Goal: Task Accomplishment & Management: Manage account settings

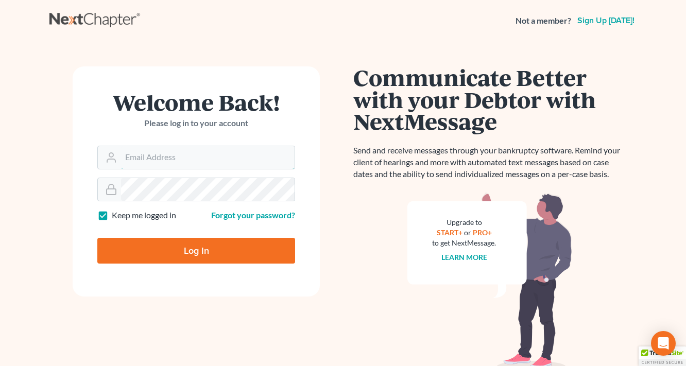
type input "[EMAIL_ADDRESS][DOMAIN_NAME]"
click at [188, 272] on form "Welcome Back! Please log in to your account Email Address eddy@petermlively.com…" at bounding box center [196, 181] width 247 height 230
click at [202, 260] on input "Log In" at bounding box center [196, 251] width 198 height 26
type input "Thinking..."
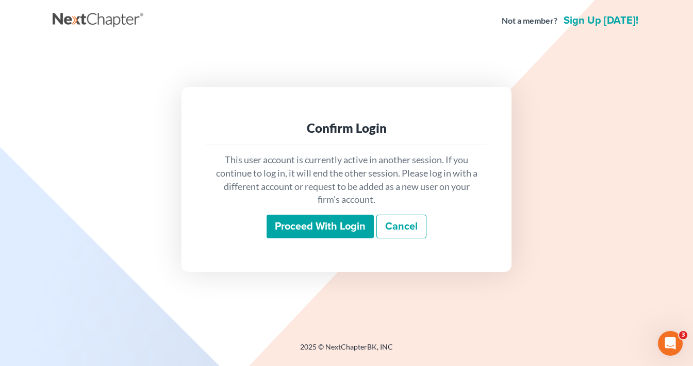
click at [347, 224] on input "Proceed with login" at bounding box center [319, 227] width 107 height 24
